Goal: Check status

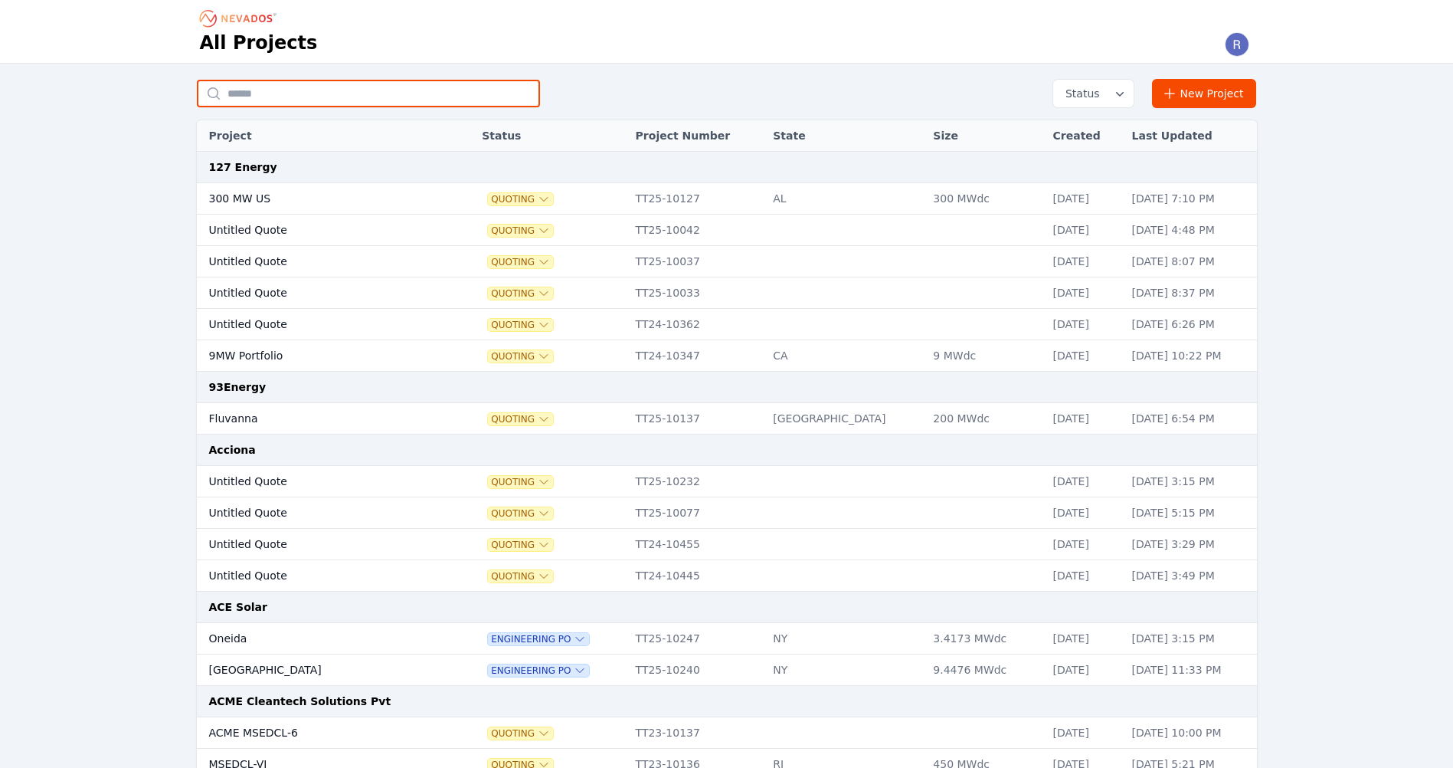
click at [283, 97] on input "text" at bounding box center [368, 94] width 343 height 28
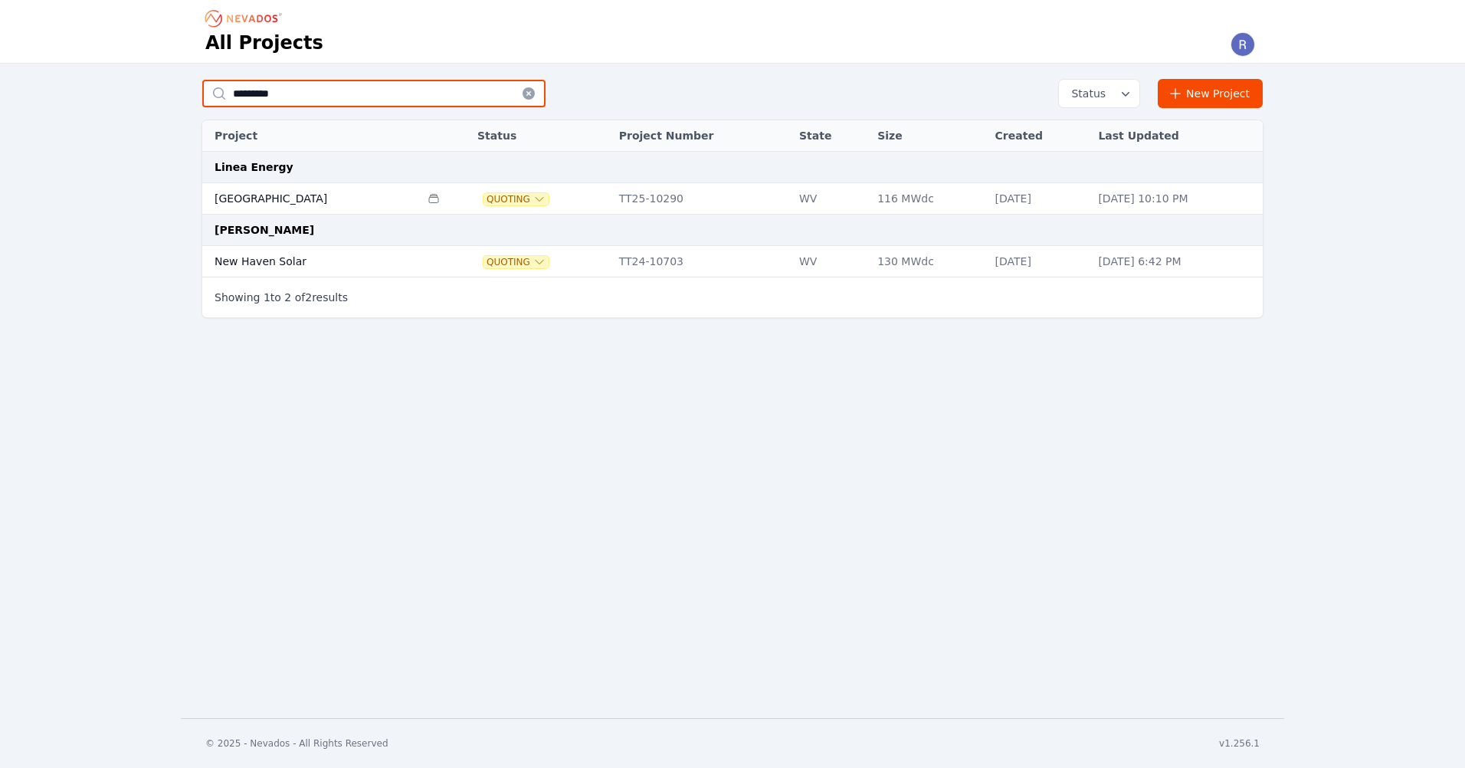
type input "*********"
click at [236, 195] on td "[GEOGRAPHIC_DATA]" at bounding box center [311, 198] width 218 height 31
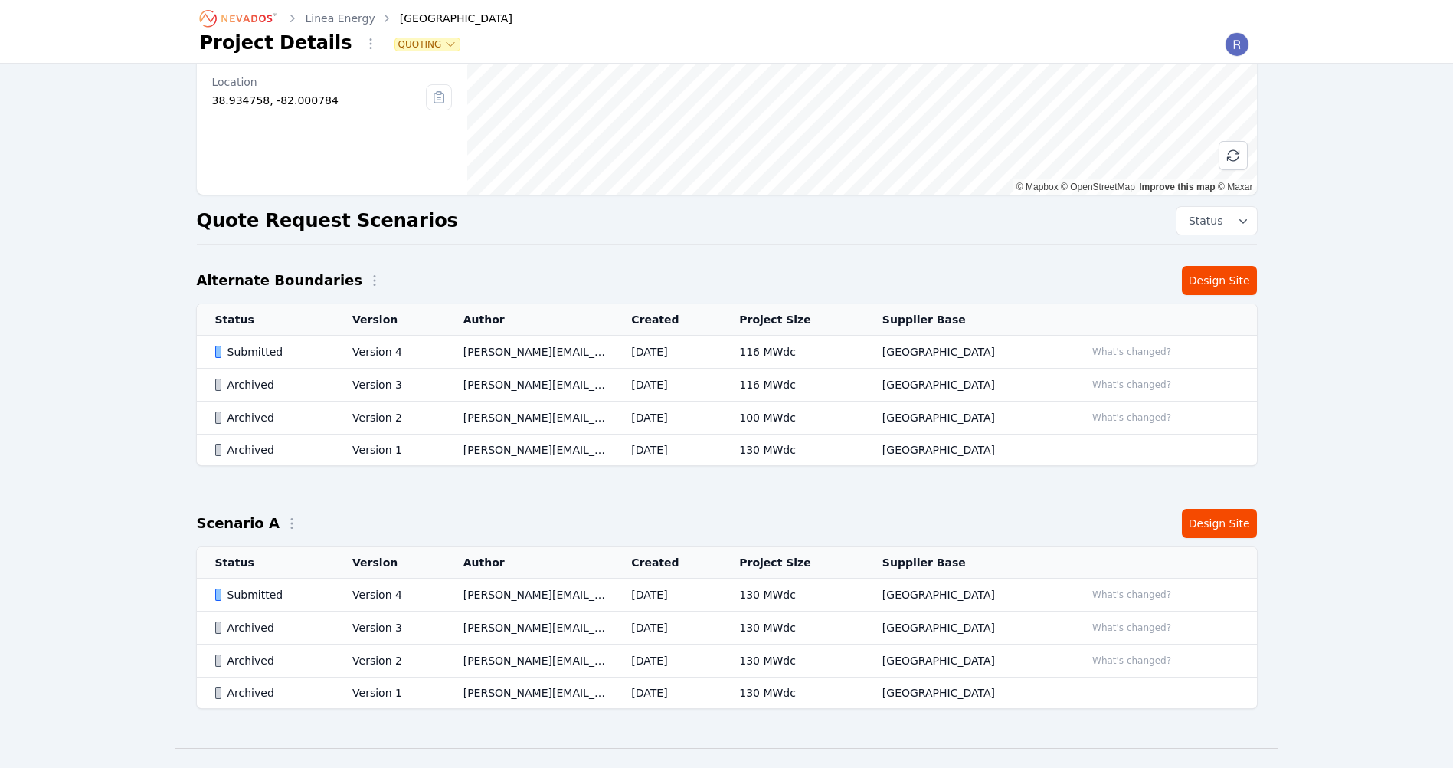
scroll to position [221, 0]
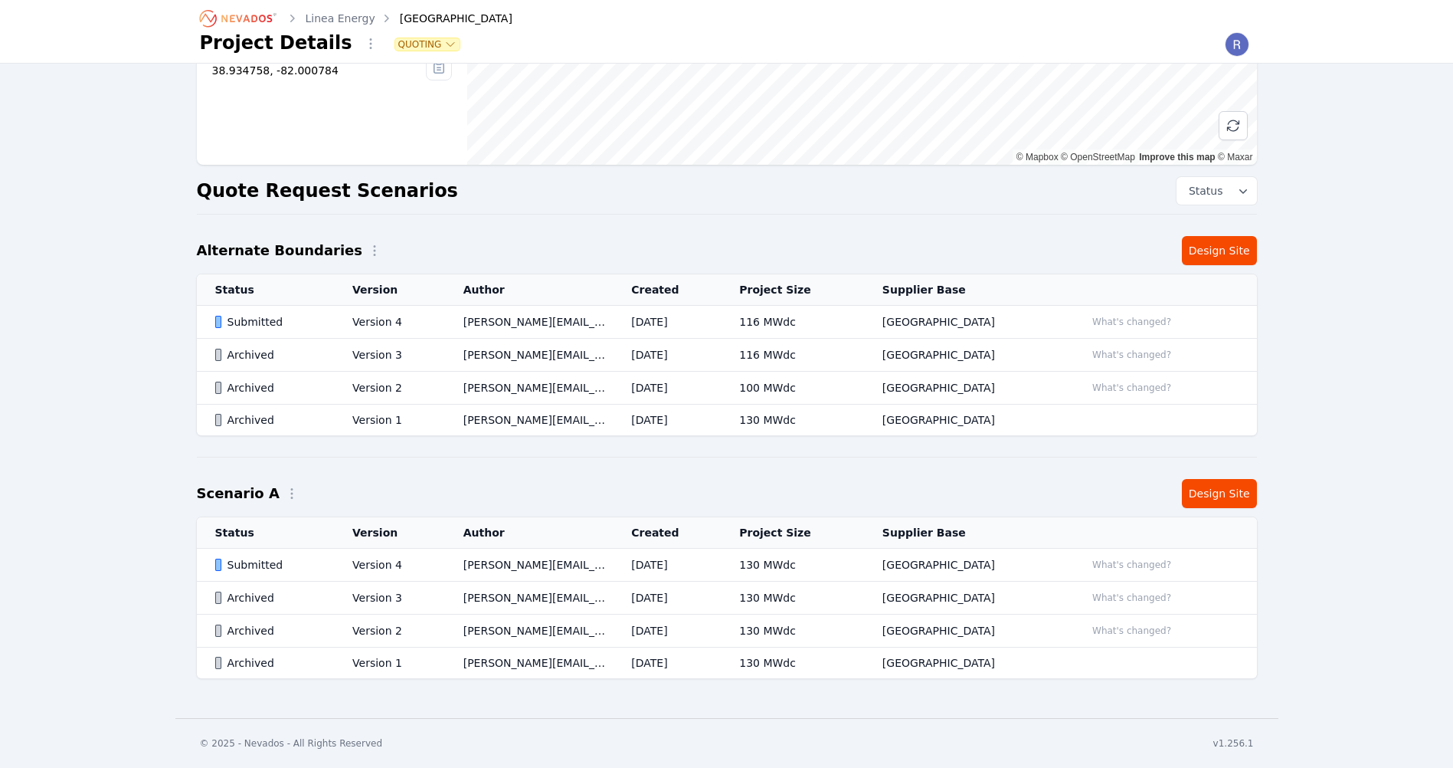
click at [310, 312] on td "Submitted" at bounding box center [266, 322] width 138 height 33
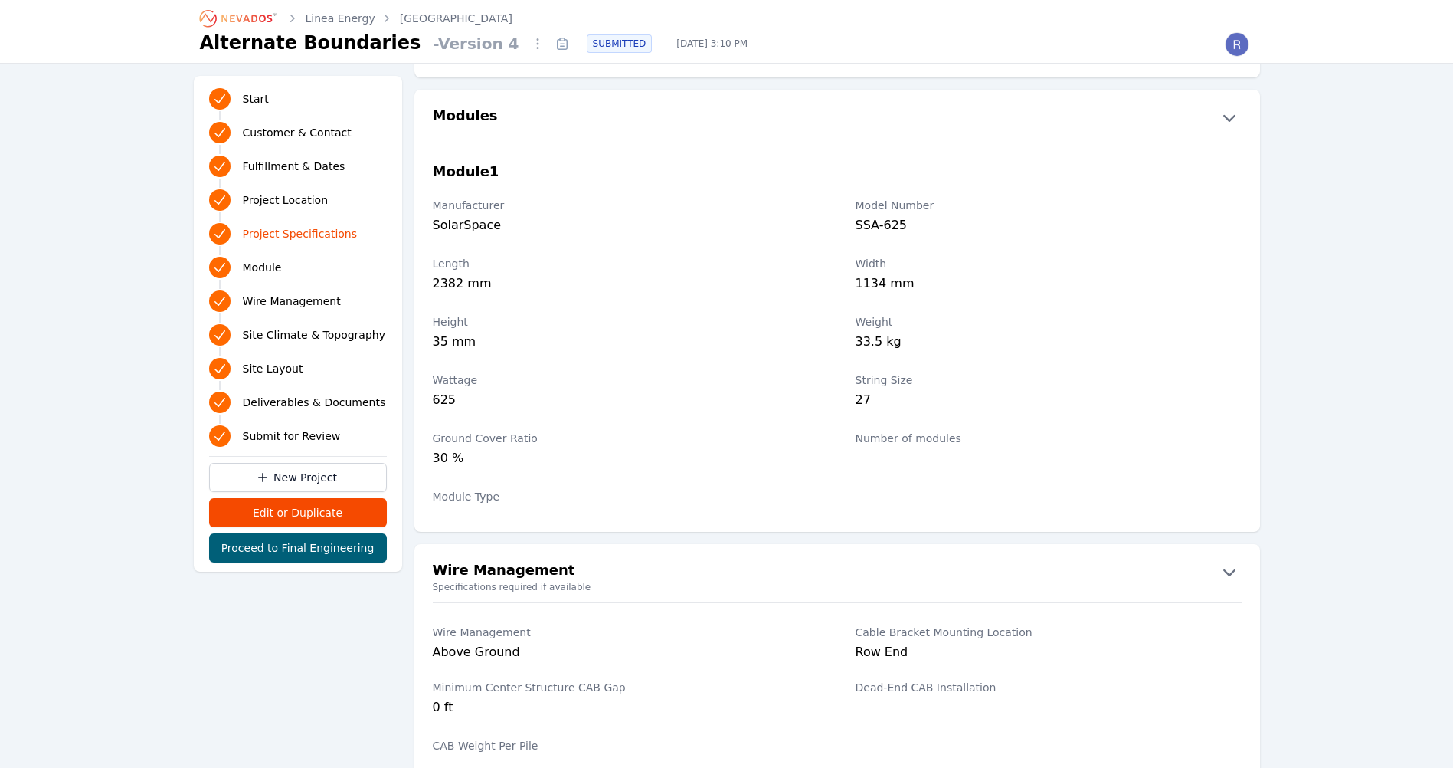
scroll to position [1379, 0]
